Goal: Task Accomplishment & Management: Use online tool/utility

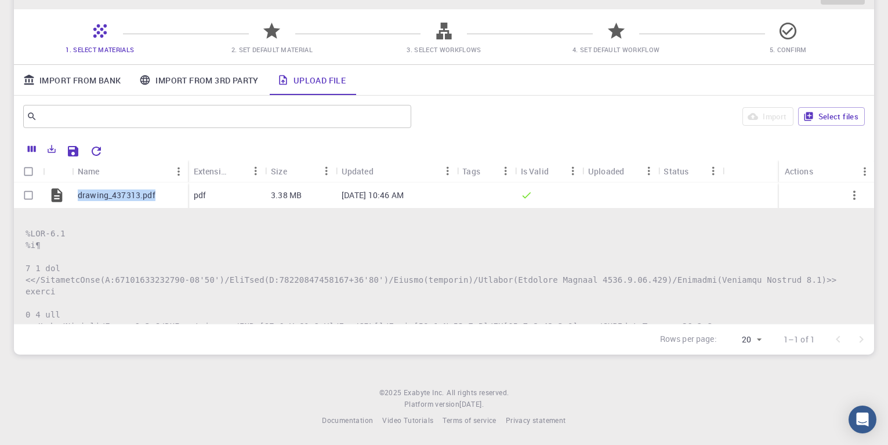
scroll to position [83, 0]
click at [129, 197] on p "drawing_437313.pdf" at bounding box center [117, 196] width 78 height 12
click at [163, 81] on link "Import From 3rd Party" at bounding box center [198, 80] width 137 height 30
click at [180, 74] on link "Import From 3rd Party" at bounding box center [198, 80] width 137 height 30
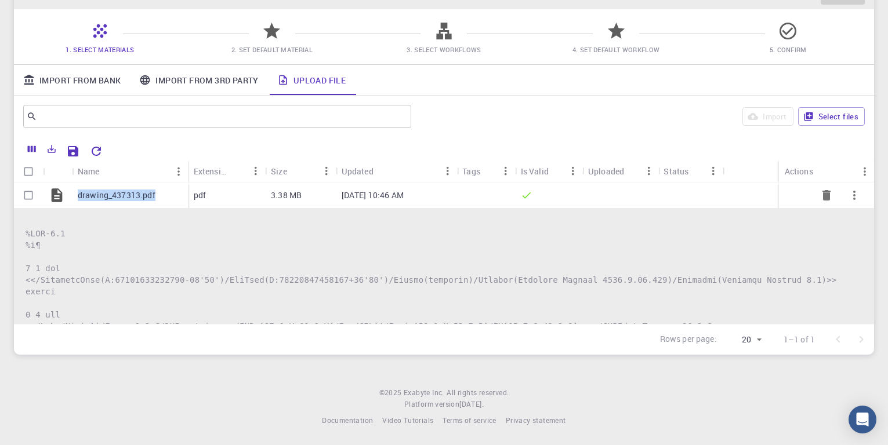
click at [180, 74] on link "Import From 3rd Party" at bounding box center [198, 80] width 137 height 30
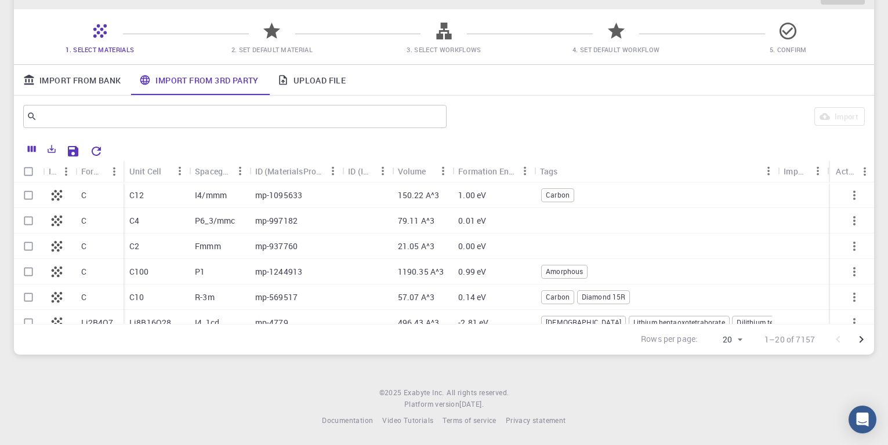
click at [141, 194] on p "C12" at bounding box center [136, 196] width 14 height 12
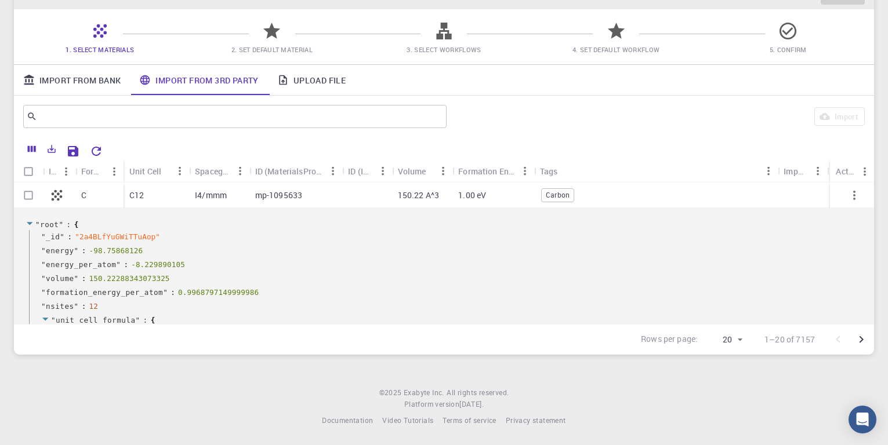
click at [141, 193] on p "C12" at bounding box center [136, 196] width 14 height 12
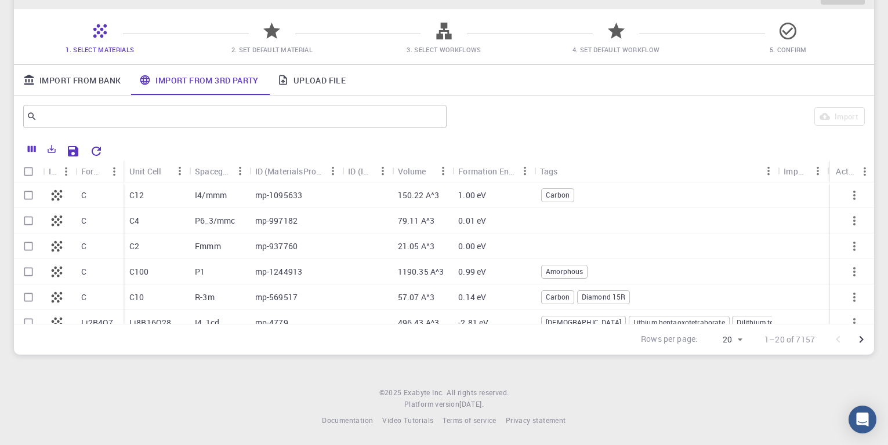
click at [141, 194] on p "C12" at bounding box center [136, 196] width 14 height 12
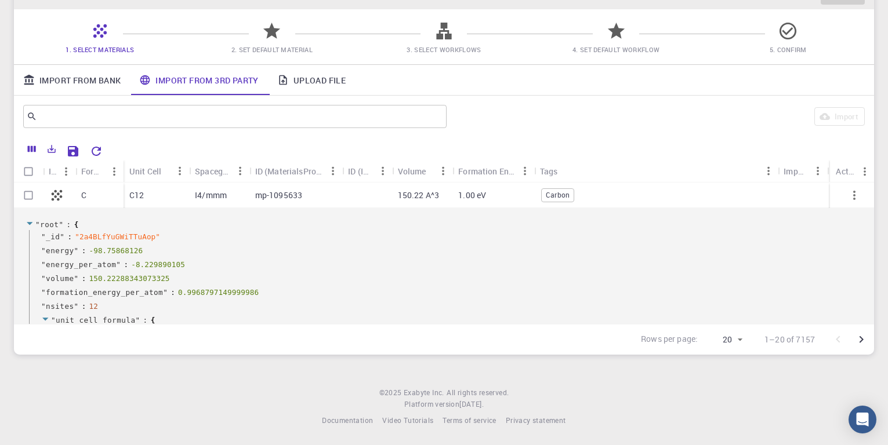
click at [308, 84] on link "Upload File" at bounding box center [311, 80] width 87 height 30
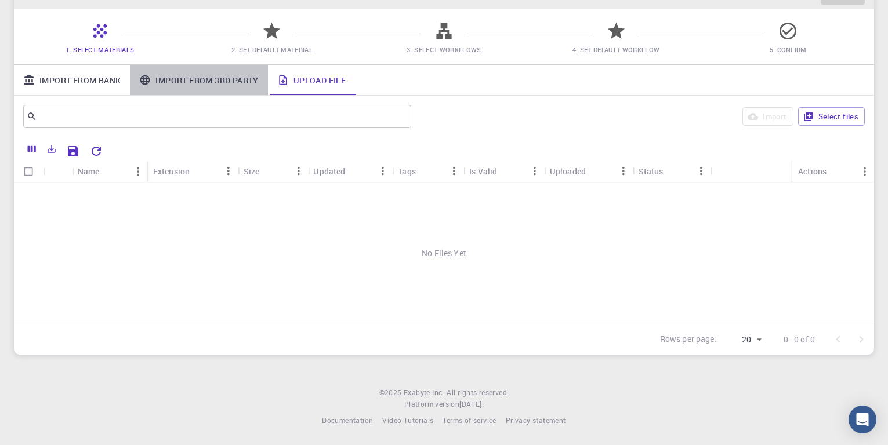
click at [222, 77] on link "Import From 3rd Party" at bounding box center [198, 80] width 137 height 30
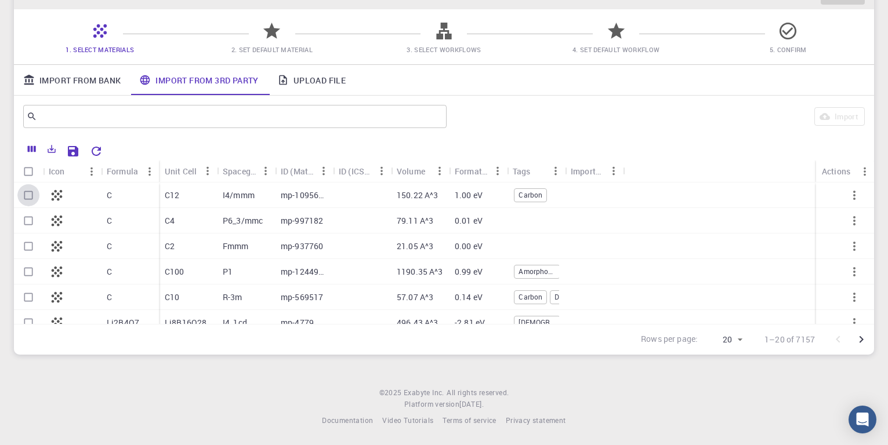
click at [29, 197] on input "Select row" at bounding box center [28, 195] width 22 height 22
checkbox input "true"
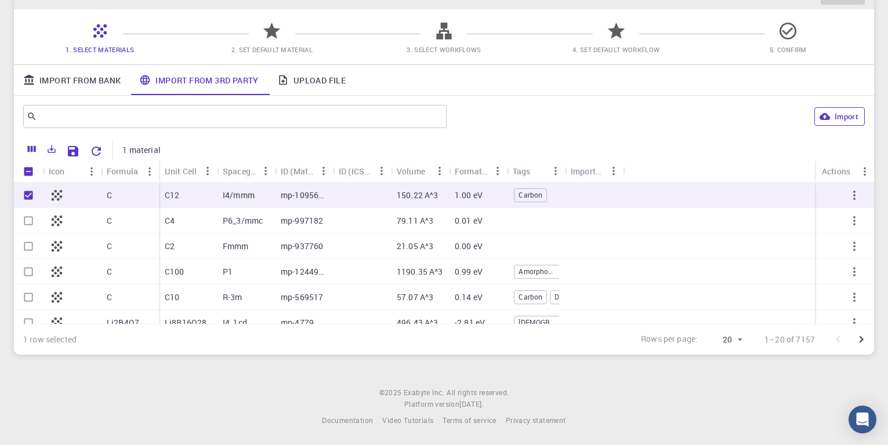
click at [841, 117] on button "Import" at bounding box center [839, 116] width 50 height 19
checkbox input "false"
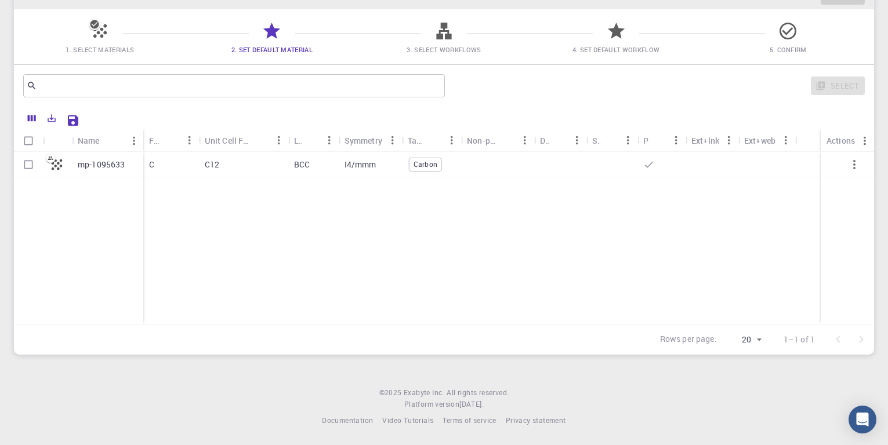
click at [852, 163] on icon "button" at bounding box center [854, 165] width 14 height 14
click at [852, 164] on icon "button" at bounding box center [854, 165] width 14 height 14
click at [86, 166] on p "mp-1095633" at bounding box center [102, 165] width 48 height 12
checkbox input "true"
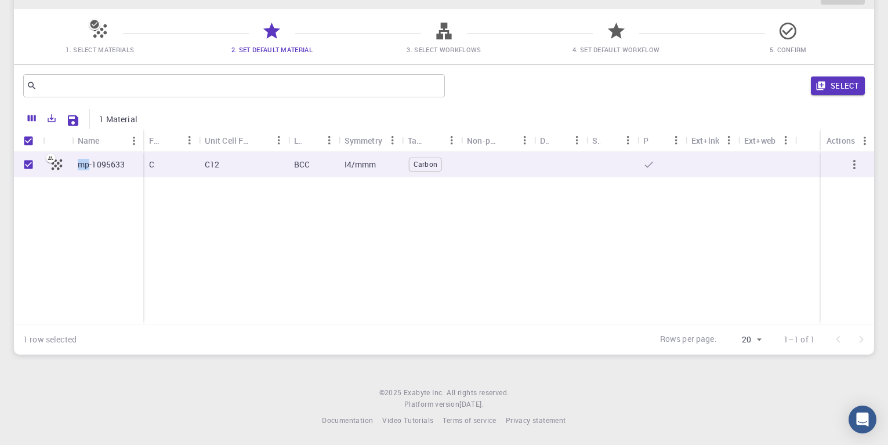
click at [86, 166] on p "mp-1095633" at bounding box center [102, 165] width 48 height 12
checkbox input "false"
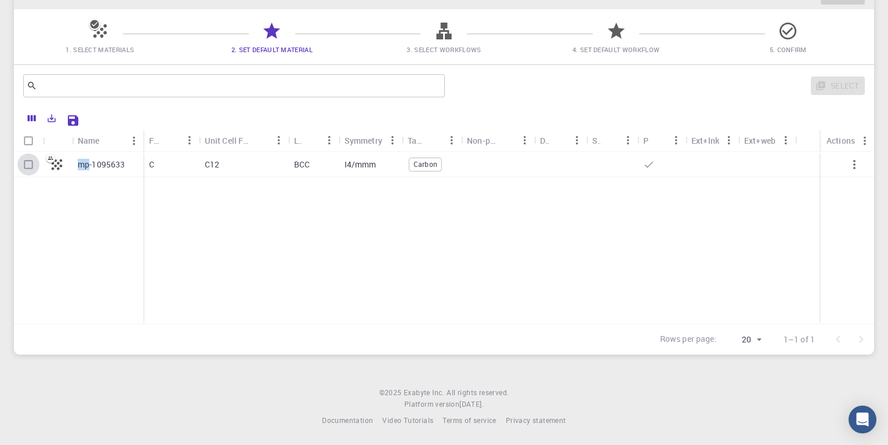
click at [34, 161] on input "Select row" at bounding box center [28, 165] width 22 height 22
checkbox input "true"
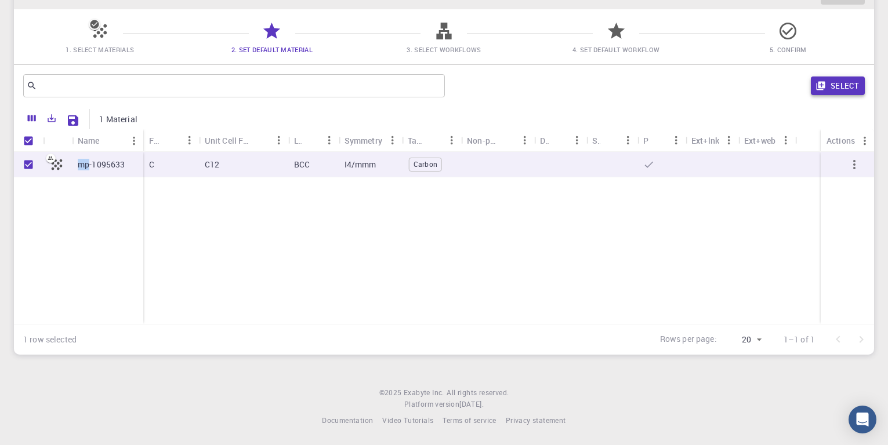
click at [844, 85] on button "Select" at bounding box center [838, 86] width 54 height 19
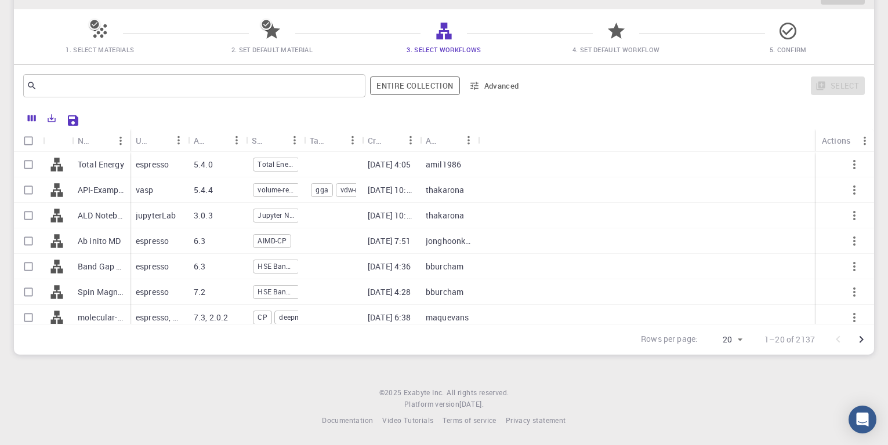
click at [107, 162] on p "Total Energy" at bounding box center [101, 165] width 46 height 12
checkbox input "true"
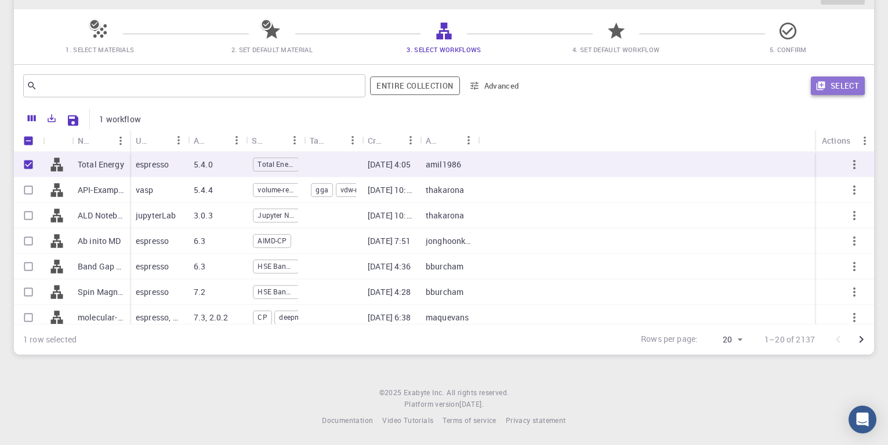
click at [837, 85] on button "Select" at bounding box center [838, 86] width 54 height 19
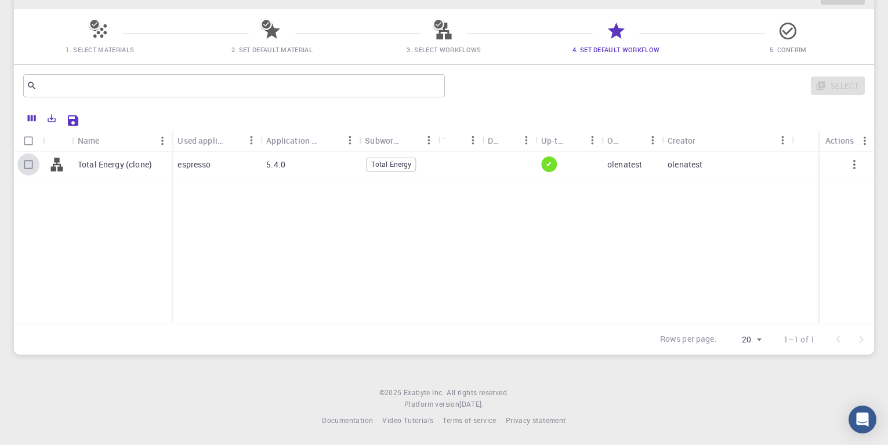
click at [33, 162] on input "Select row" at bounding box center [28, 165] width 22 height 22
checkbox input "true"
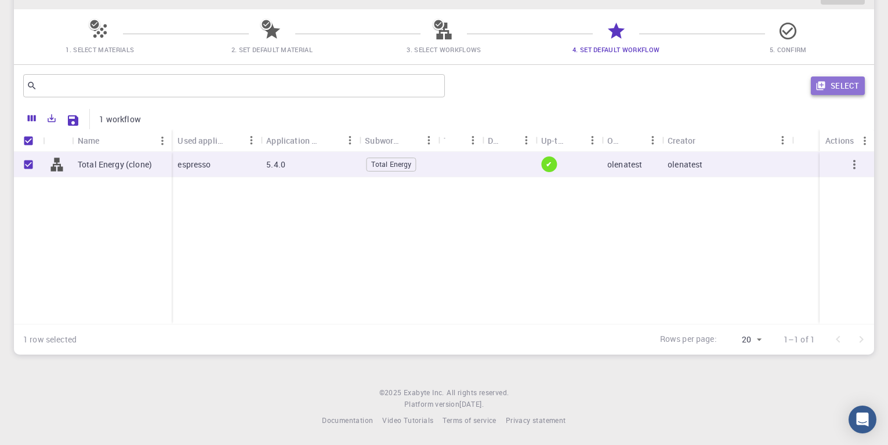
click at [845, 81] on button "Select" at bounding box center [838, 86] width 54 height 19
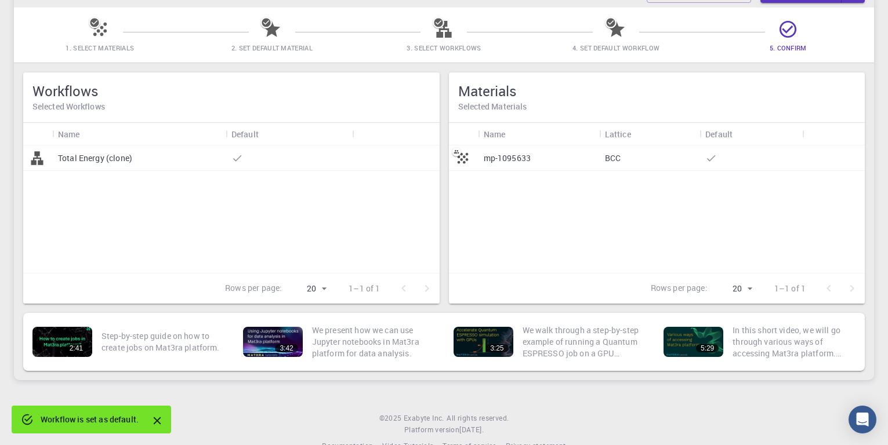
click at [144, 153] on div "Total Energy (clone)" at bounding box center [138, 159] width 173 height 26
